Goal: Information Seeking & Learning: Learn about a topic

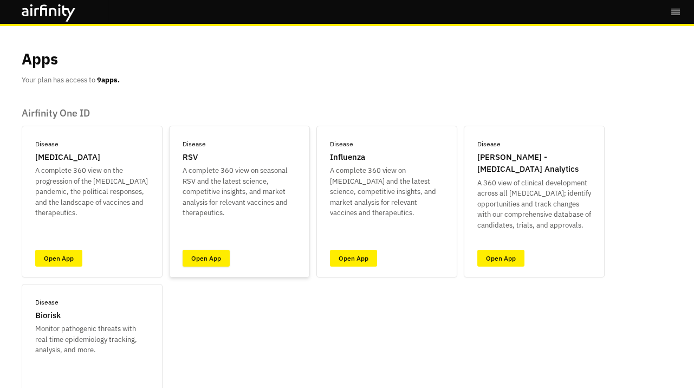
click at [221, 258] on link "Open App" at bounding box center [206, 258] width 47 height 17
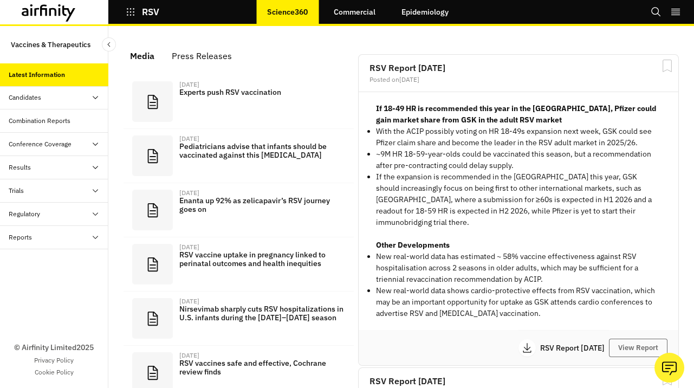
scroll to position [761, 325]
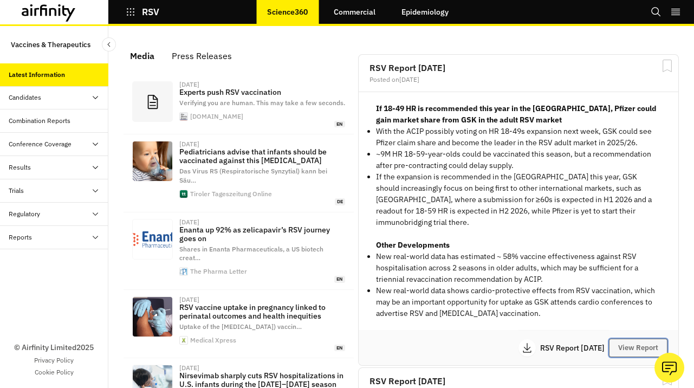
click at [621, 338] on button "View Report" at bounding box center [638, 347] width 58 height 18
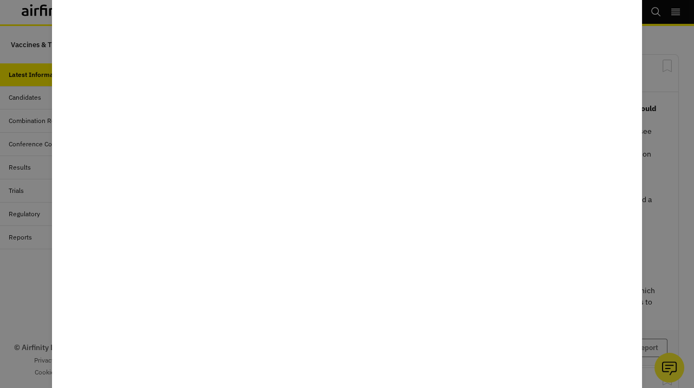
click at [668, 250] on div at bounding box center [347, 194] width 694 height 388
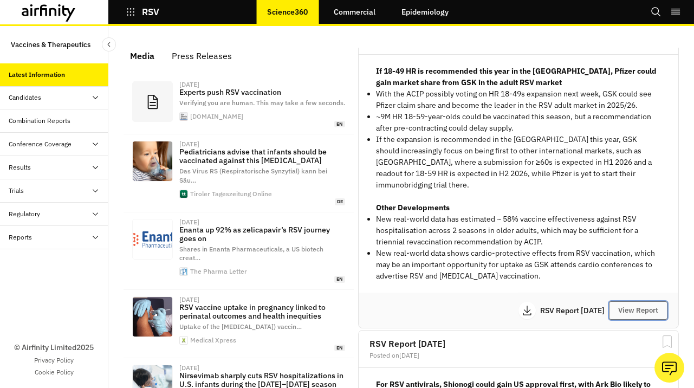
scroll to position [0, 0]
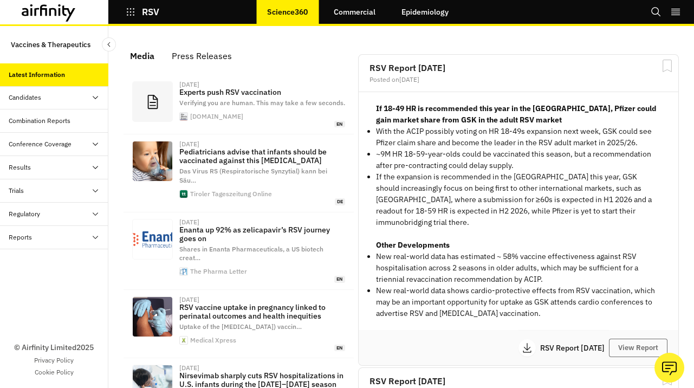
click at [148, 11] on p "RSV" at bounding box center [150, 12] width 17 height 10
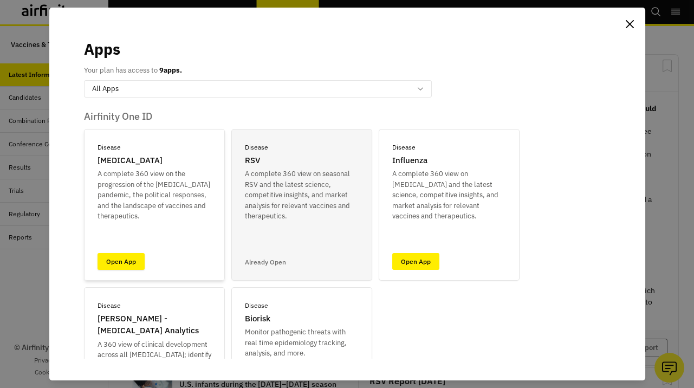
click at [121, 265] on link "Open App" at bounding box center [120, 261] width 47 height 17
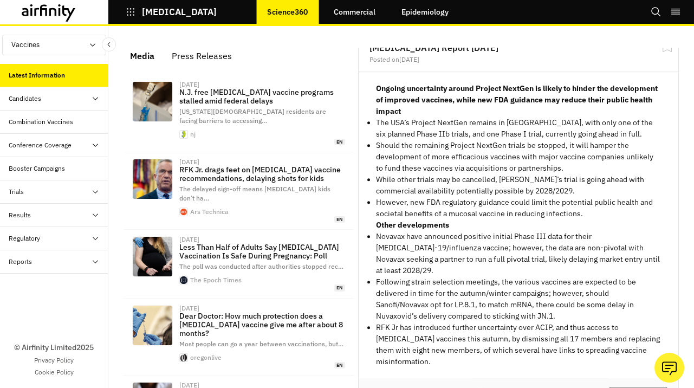
scroll to position [1198, 0]
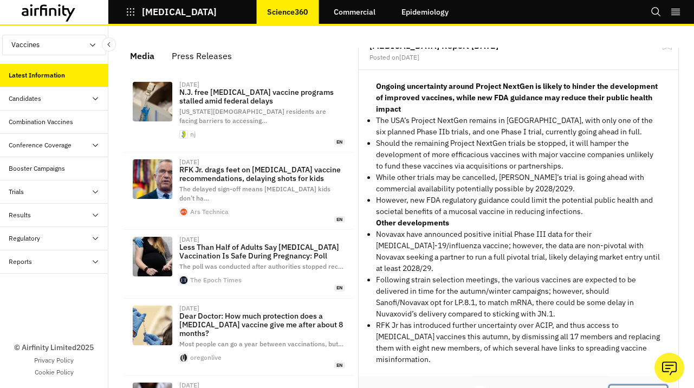
click at [618, 385] on button "View Report" at bounding box center [638, 394] width 58 height 18
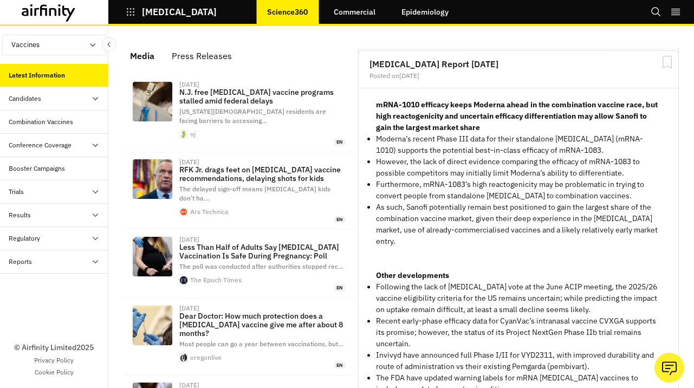
scroll to position [836, 0]
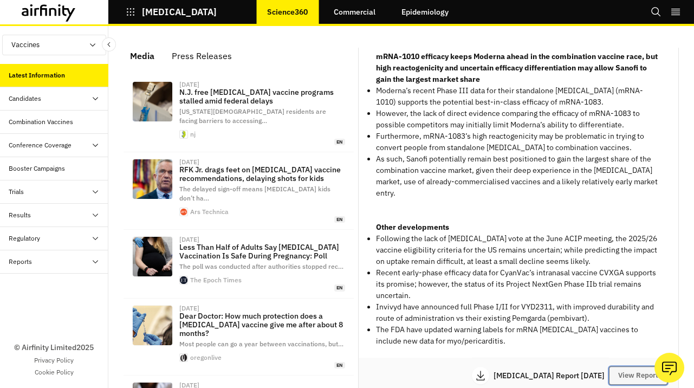
click at [618, 366] on button "View Report" at bounding box center [638, 375] width 58 height 18
